Goal: Navigation & Orientation: Find specific page/section

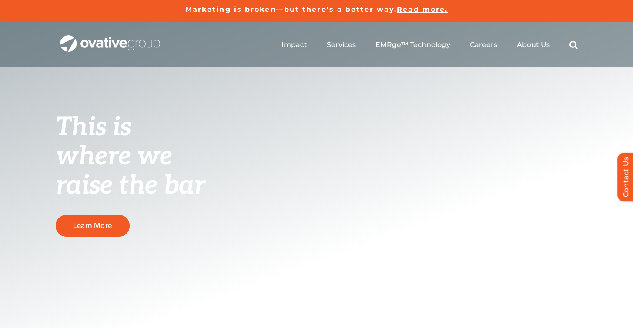
click at [485, 49] on ul "Impact Expert Insights Case Studies Awards & Press Services Media Measurement C…" at bounding box center [429, 45] width 296 height 28
click at [484, 45] on span "Careers" at bounding box center [483, 44] width 27 height 9
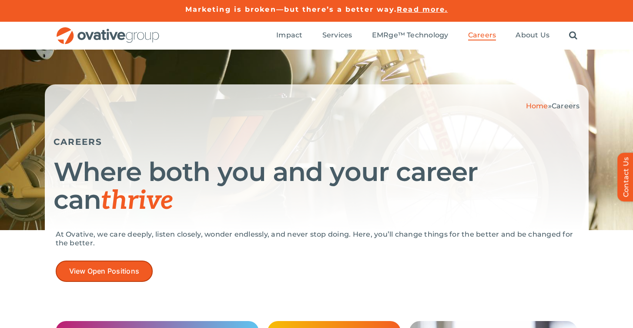
click at [127, 271] on span "View Open Positions" at bounding box center [104, 271] width 70 height 8
